Goal: Understand process/instructions: Learn how to perform a task or action

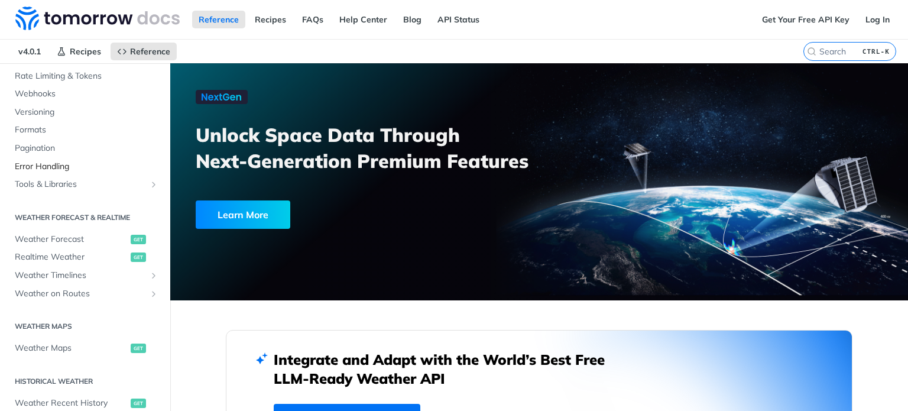
scroll to position [118, 0]
click at [57, 272] on span "Weather Timelines" at bounding box center [80, 273] width 131 height 12
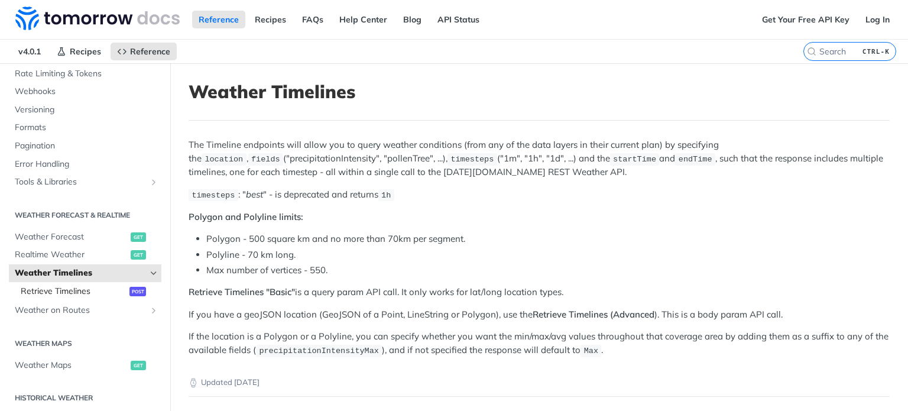
click at [53, 289] on span "Retrieve Timelines" at bounding box center [74, 291] width 106 height 12
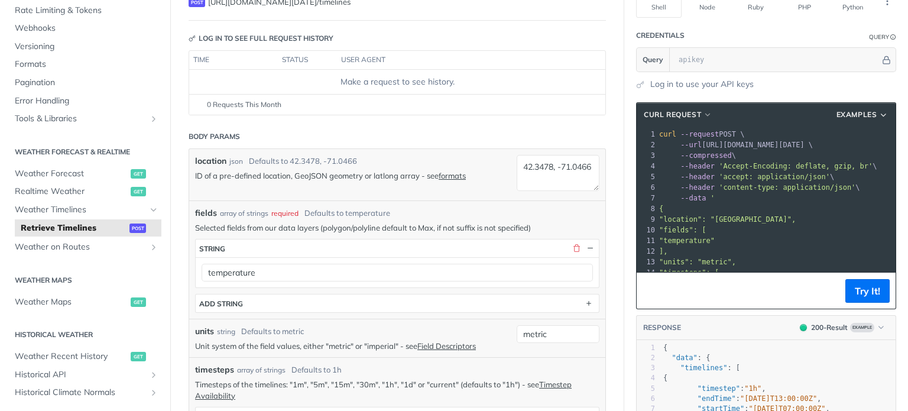
scroll to position [118, 0]
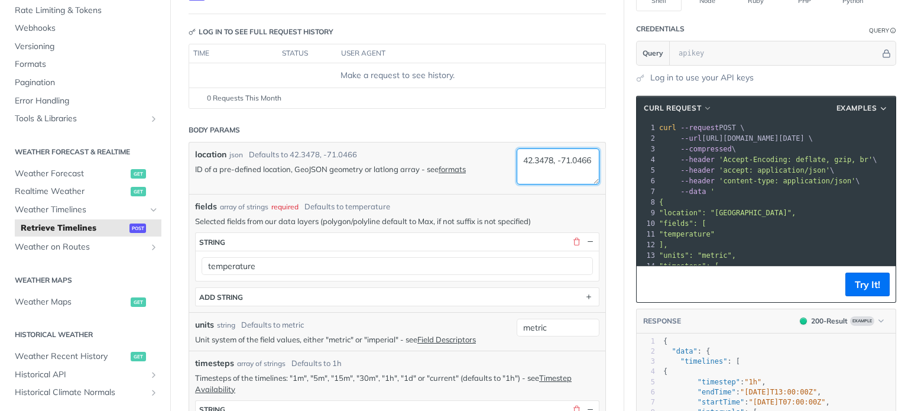
drag, startPoint x: 511, startPoint y: 165, endPoint x: 493, endPoint y: 155, distance: 20.1
click at [493, 155] on div "location json Defaults to [GEOGRAPHIC_DATA] ID of a pre-defined location, GeoJS…" at bounding box center [397, 167] width 416 height 51
type textarea "k"
type textarea "kocaeli"
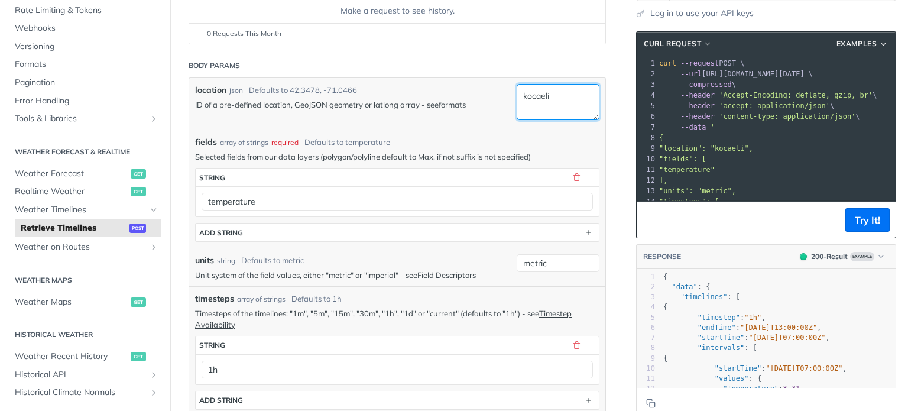
scroll to position [236, 0]
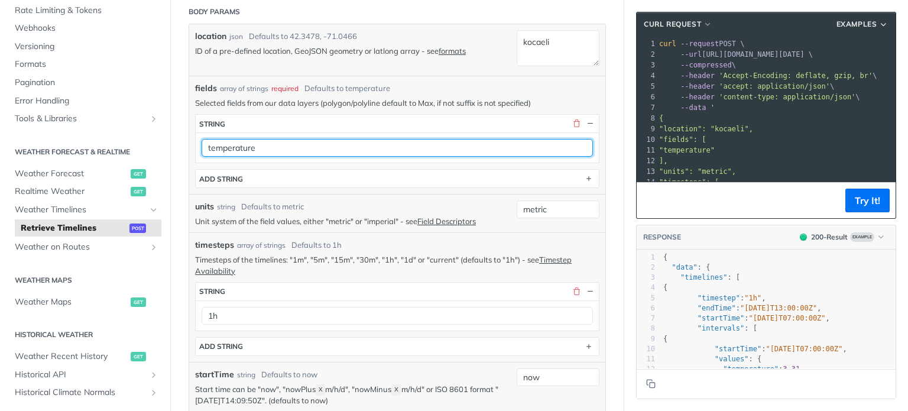
drag, startPoint x: 265, startPoint y: 143, endPoint x: 182, endPoint y: 144, distance: 82.7
click at [230, 144] on input "wind direction" at bounding box center [397, 148] width 391 height 18
type input "windDirection"
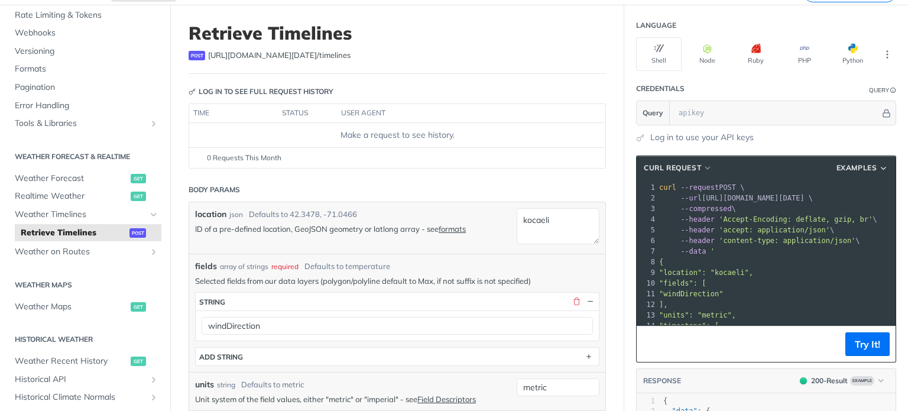
scroll to position [59, 0]
drag, startPoint x: 749, startPoint y: 204, endPoint x: 609, endPoint y: 178, distance: 143.0
drag, startPoint x: 642, startPoint y: 184, endPoint x: 650, endPoint y: 184, distance: 8.3
click at [657, 184] on div "1 curl --request POST \" at bounding box center [776, 186] width 239 height 11
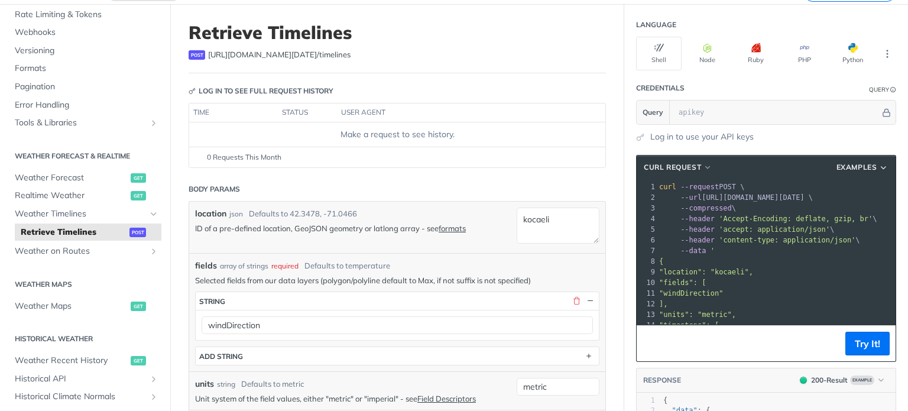
scroll to position [83, 0]
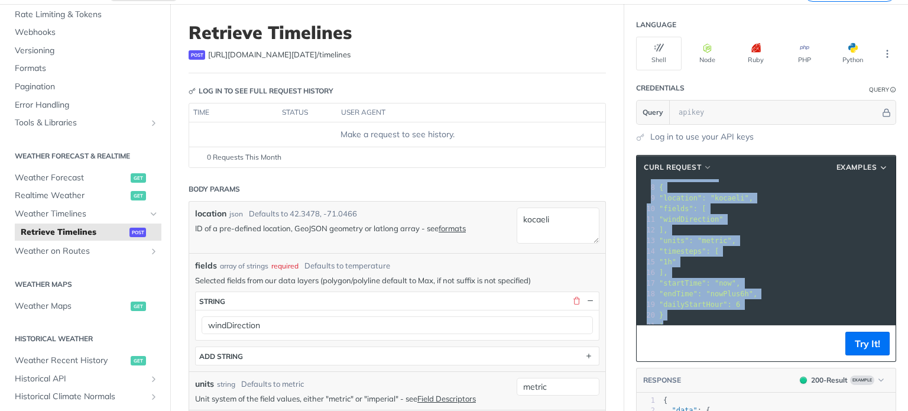
drag, startPoint x: 650, startPoint y: 184, endPoint x: 733, endPoint y: 326, distance: 164.0
click at [733, 326] on div "cURL Request Examples xxxxxxxxxx 21 1 curl --request POST \ 2 --url [URL][DOMAI…" at bounding box center [766, 258] width 260 height 207
copy div "curl --request POST \ 2 --url [URL][DOMAIN_NAME][DATE] \ 3 --compressed \ 4 --h…"
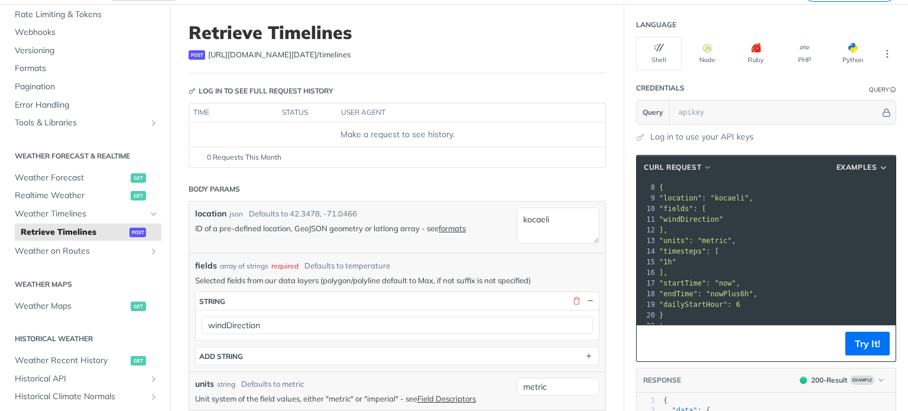
click at [761, 235] on pre ""units": "metric"," at bounding box center [776, 240] width 239 height 11
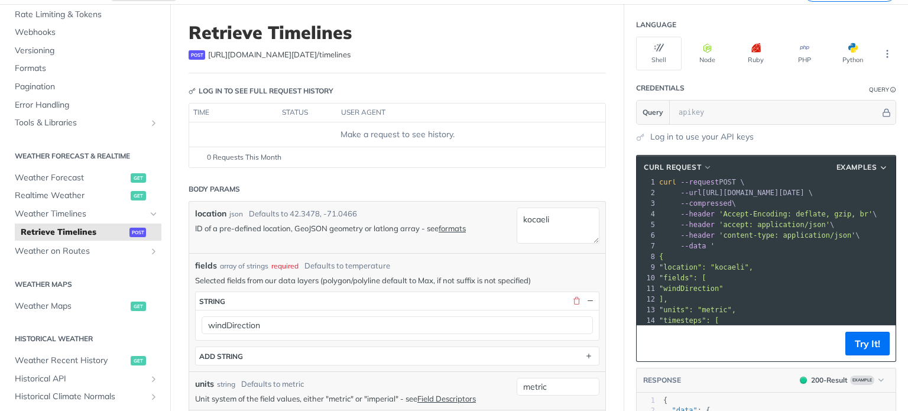
scroll to position [0, 0]
click at [852, 343] on button "Try It!" at bounding box center [867, 344] width 44 height 24
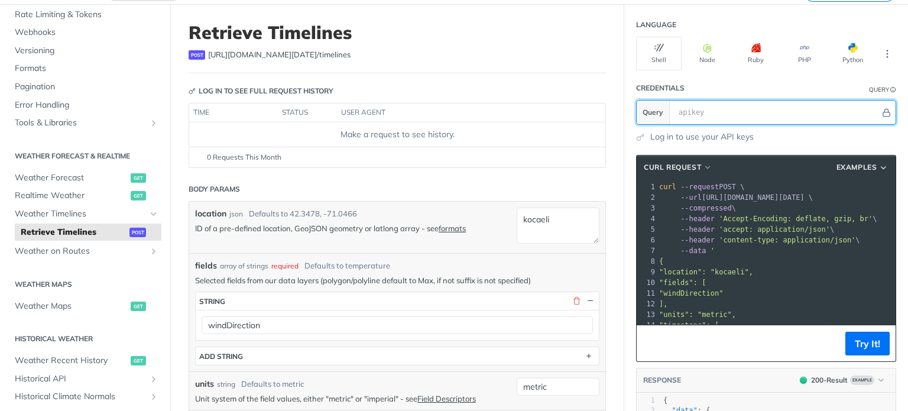
click at [682, 114] on input "text" at bounding box center [776, 112] width 207 height 24
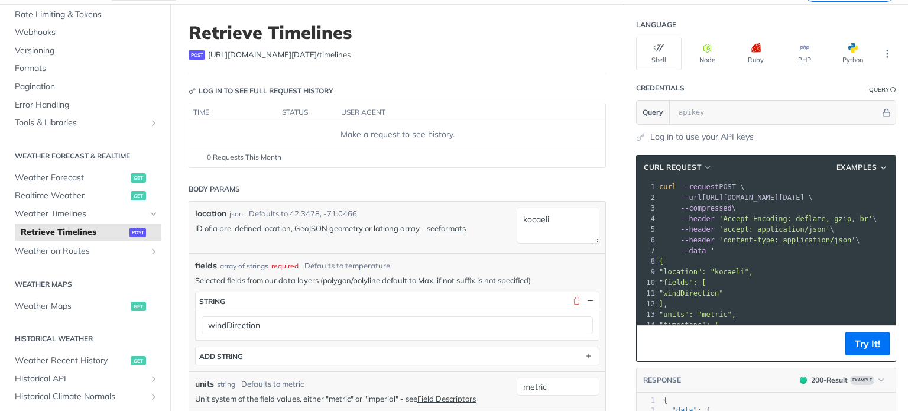
click at [624, 140] on section "Credentials Query Query Log in to use your API keys" at bounding box center [766, 109] width 284 height 67
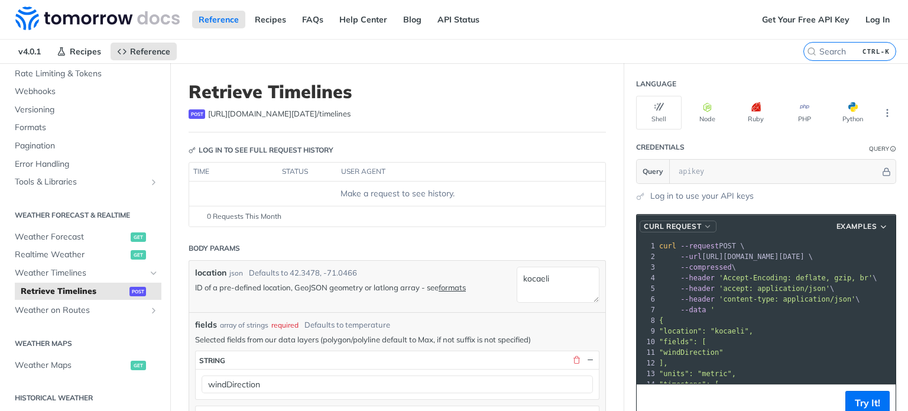
click at [683, 226] on span "cURL Request" at bounding box center [672, 226] width 57 height 11
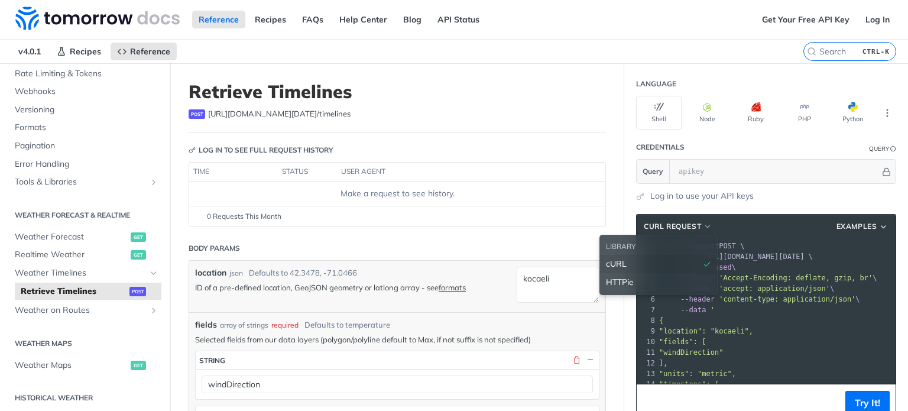
click at [739, 224] on header "cURL Request LIBRARY cURL HTTPie Examples" at bounding box center [765, 227] width 259 height 24
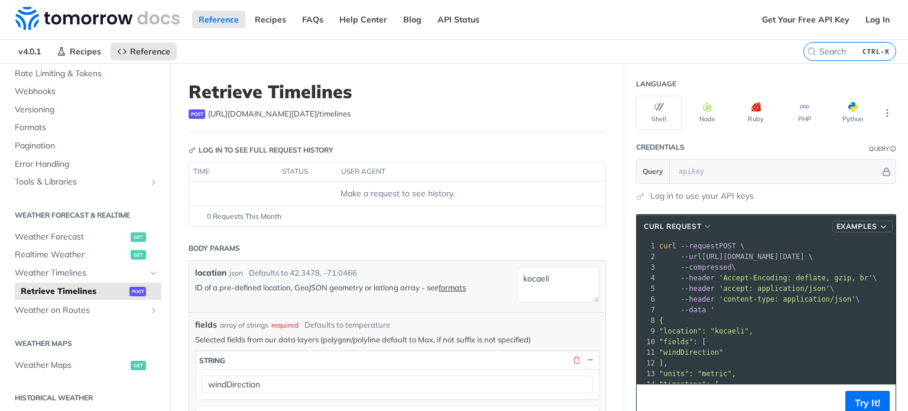
click at [846, 224] on span "Examples" at bounding box center [856, 226] width 41 height 11
click at [780, 226] on header "cURL Request Examples Request Example" at bounding box center [765, 227] width 259 height 24
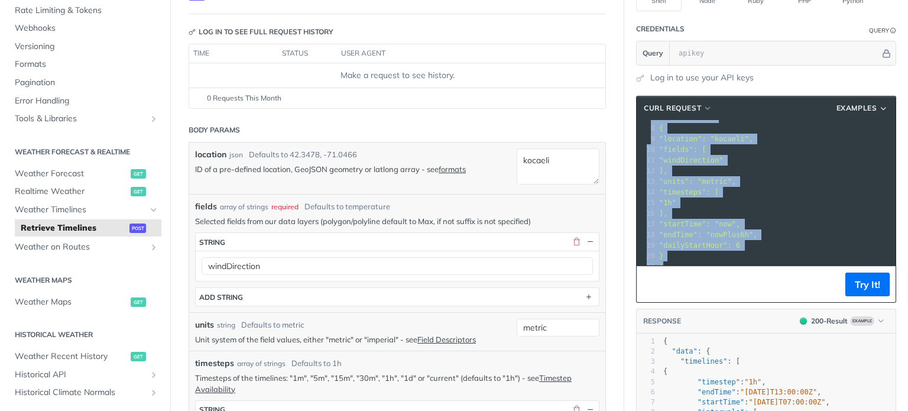
drag, startPoint x: 650, startPoint y: 128, endPoint x: 656, endPoint y: 252, distance: 124.8
click at [657, 252] on div "1 curl --request POST \ 2 --url [URL][DOMAIN_NAME][DATE] \ 3 --compressed \ 4 -…" at bounding box center [776, 159] width 239 height 223
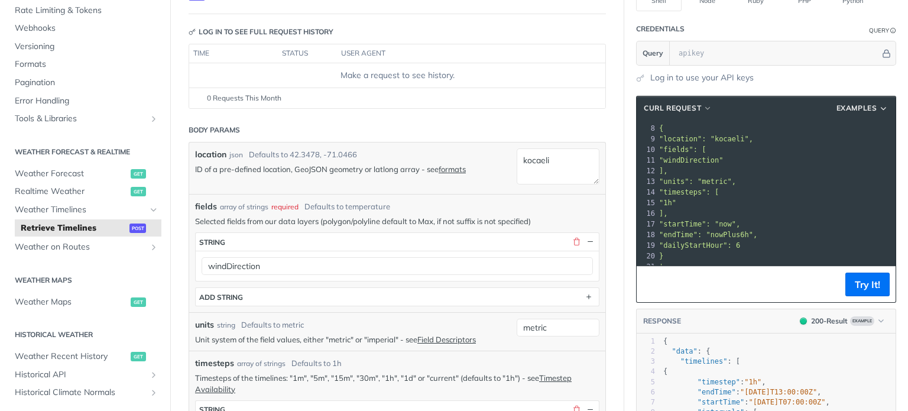
drag, startPoint x: 665, startPoint y: 235, endPoint x: 762, endPoint y: 112, distance: 156.9
click at [762, 112] on header "cURL Request Examples" at bounding box center [765, 108] width 259 height 24
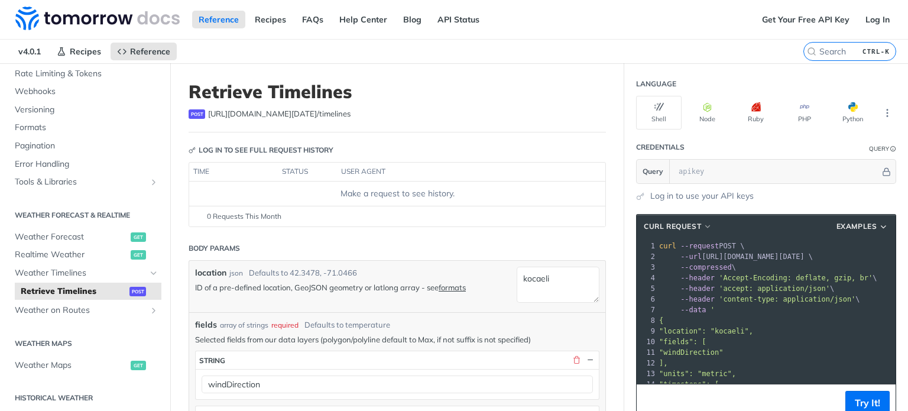
click at [648, 235] on header "cURL Request Examples" at bounding box center [765, 227] width 259 height 24
click at [638, 238] on div at bounding box center [646, 362] width 20 height 249
click at [642, 241] on div "1" at bounding box center [646, 246] width 20 height 11
click at [662, 225] on span "cURL Request" at bounding box center [672, 226] width 57 height 11
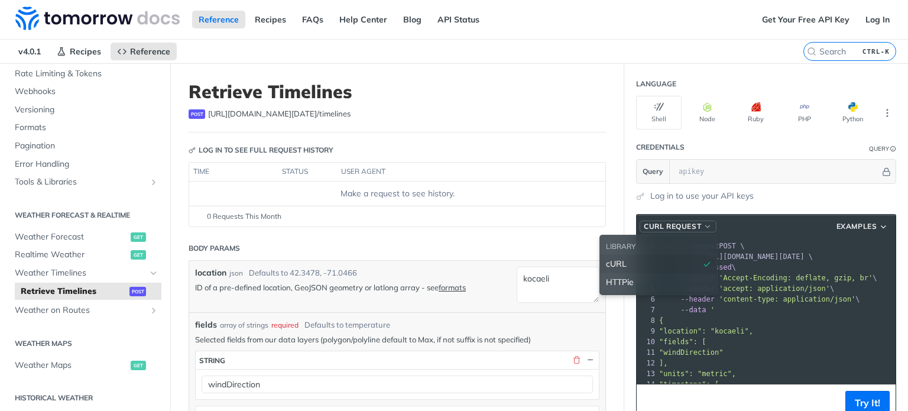
click at [676, 226] on span "cURL Request" at bounding box center [672, 226] width 57 height 11
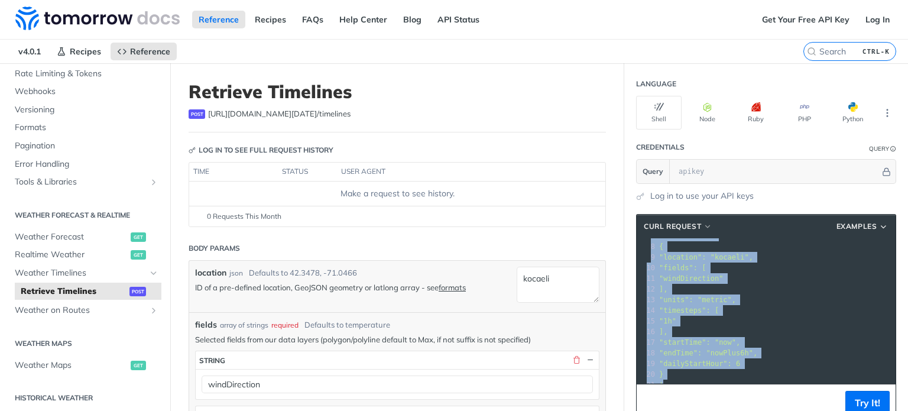
drag, startPoint x: 651, startPoint y: 245, endPoint x: 674, endPoint y: 376, distance: 133.1
click at [674, 376] on div "1 curl --request POST \ 2 --url [URL][DOMAIN_NAME][DATE] \ 3 --compressed \ 4 -…" at bounding box center [776, 278] width 239 height 223
copy div "curl --request POST \ 2 --url [URL][DOMAIN_NAME][DATE] \ 3 --compressed \ 4 --h…"
